Goal: Browse casually

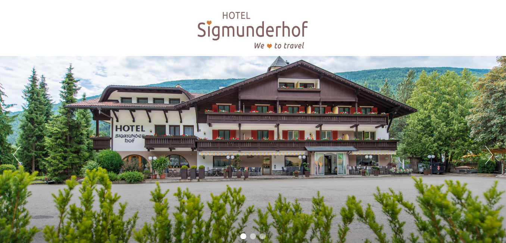
click at [489, 157] on button "Next" at bounding box center [489, 154] width 8 height 19
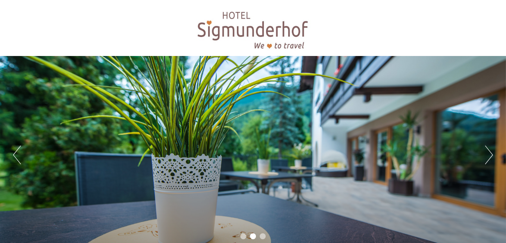
click at [489, 157] on button "Next" at bounding box center [489, 154] width 8 height 19
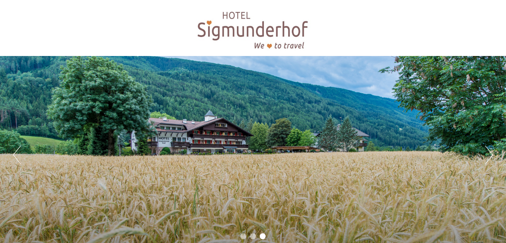
click at [489, 157] on button "Next" at bounding box center [489, 154] width 8 height 19
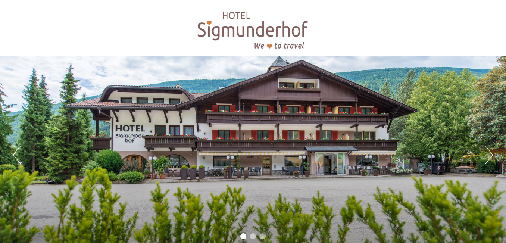
click at [489, 157] on button "Next" at bounding box center [489, 154] width 8 height 19
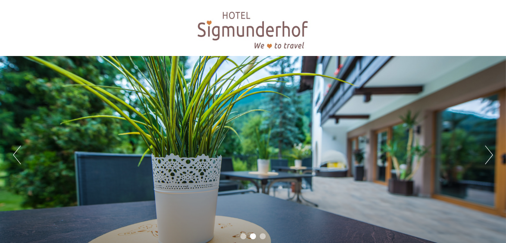
click at [489, 157] on button "Next" at bounding box center [489, 154] width 8 height 19
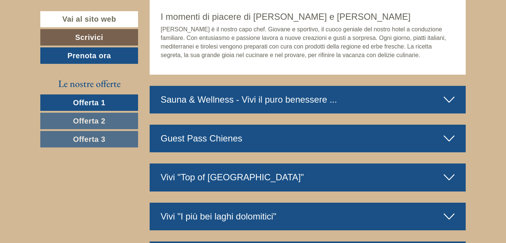
scroll to position [2600, 0]
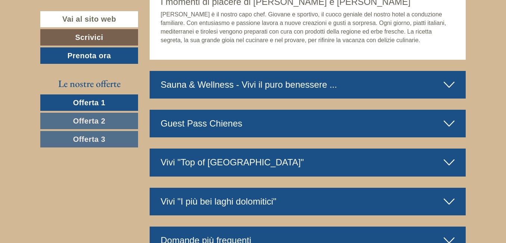
click at [447, 117] on icon at bounding box center [449, 123] width 11 height 13
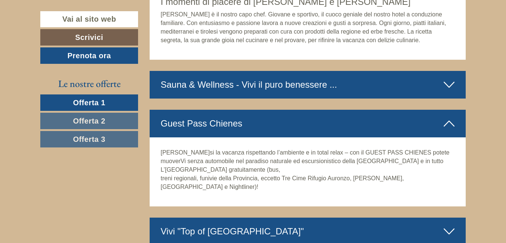
click at [451, 78] on icon at bounding box center [449, 84] width 11 height 13
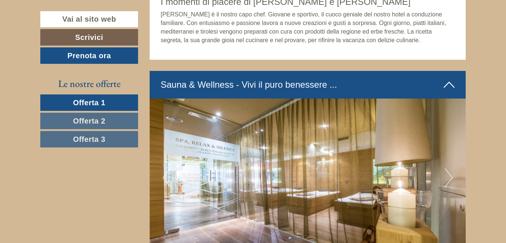
click at [450, 168] on button "Next" at bounding box center [449, 177] width 8 height 19
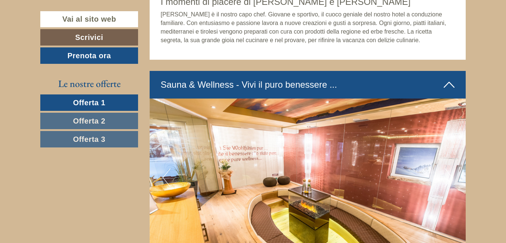
click at [450, 168] on button "Next" at bounding box center [449, 177] width 8 height 19
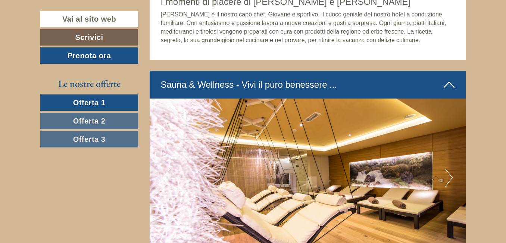
click at [450, 168] on button "Next" at bounding box center [449, 177] width 8 height 19
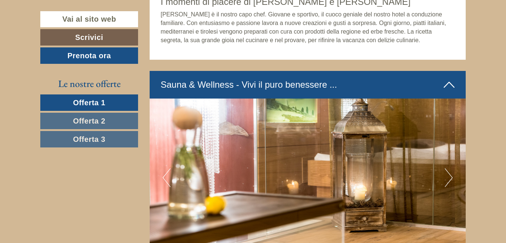
click at [450, 168] on button "Next" at bounding box center [449, 177] width 8 height 19
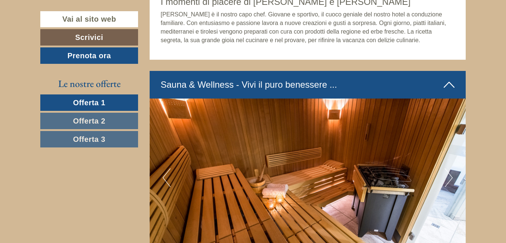
click at [450, 168] on button "Next" at bounding box center [449, 177] width 8 height 19
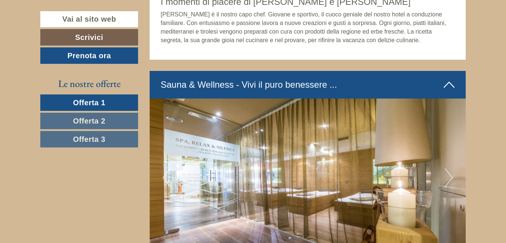
click at [451, 168] on button "Next" at bounding box center [449, 177] width 8 height 19
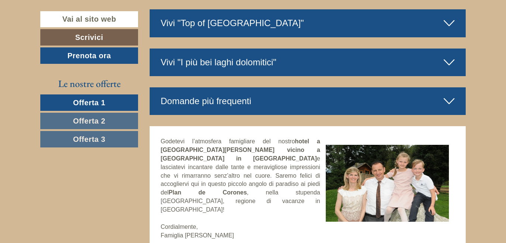
scroll to position [3339, 0]
